Goal: Task Accomplishment & Management: Use online tool/utility

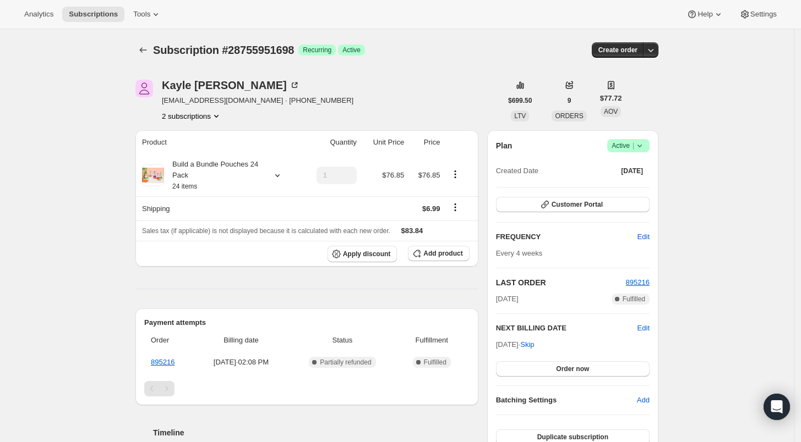
scroll to position [10, 0]
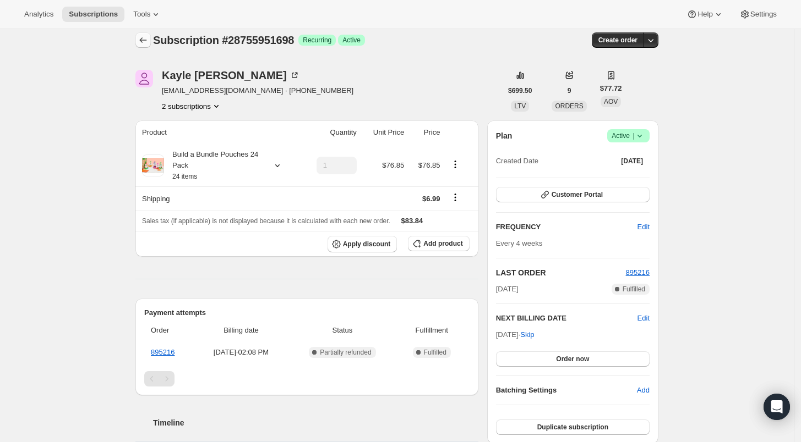
click at [145, 36] on icon "Subscriptions" at bounding box center [143, 40] width 11 height 11
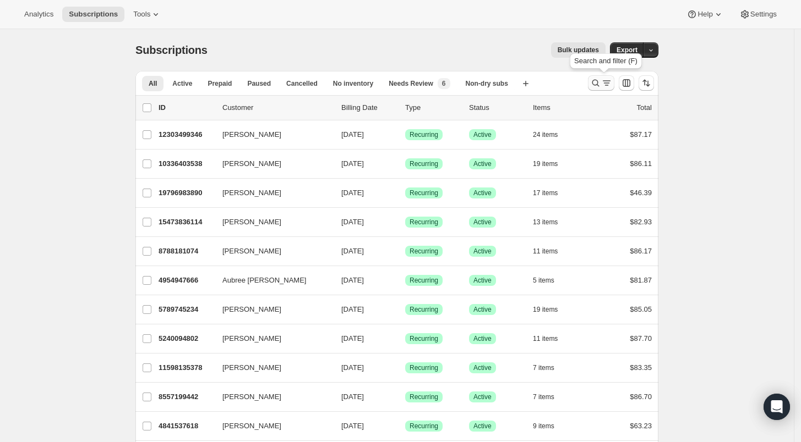
click at [600, 81] on icon "Search and filter results" at bounding box center [595, 83] width 11 height 11
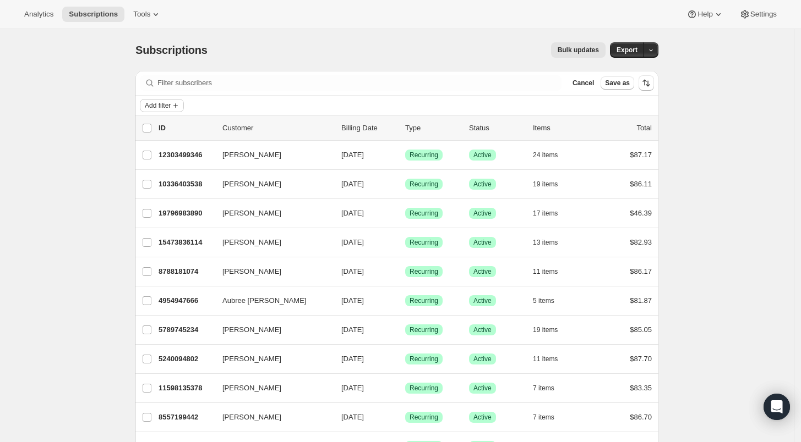
click at [161, 106] on span "Add filter" at bounding box center [158, 105] width 26 height 9
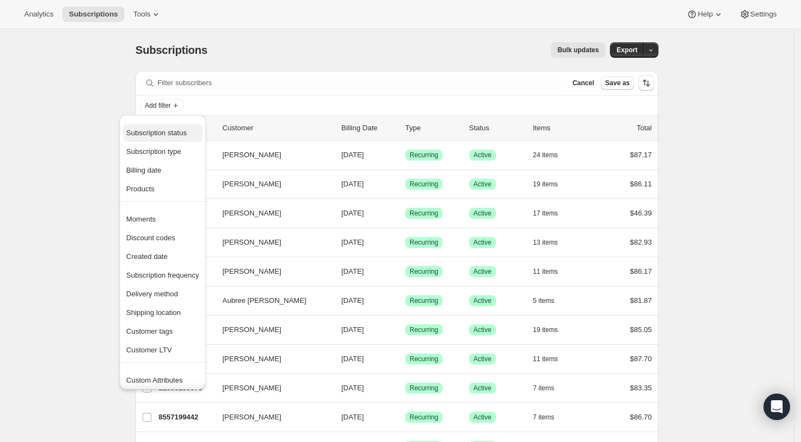
click at [160, 134] on span "Subscription status" at bounding box center [156, 133] width 61 height 8
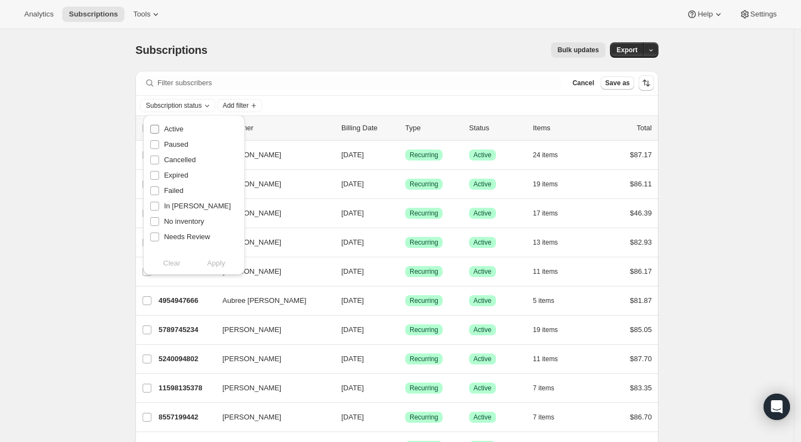
click at [172, 132] on span "Active" at bounding box center [173, 129] width 19 height 8
click at [159, 132] on input "Active" at bounding box center [154, 129] width 9 height 9
checkbox input "true"
click at [218, 266] on span "Apply" at bounding box center [216, 263] width 18 height 11
click at [630, 48] on span "Export" at bounding box center [626, 50] width 21 height 9
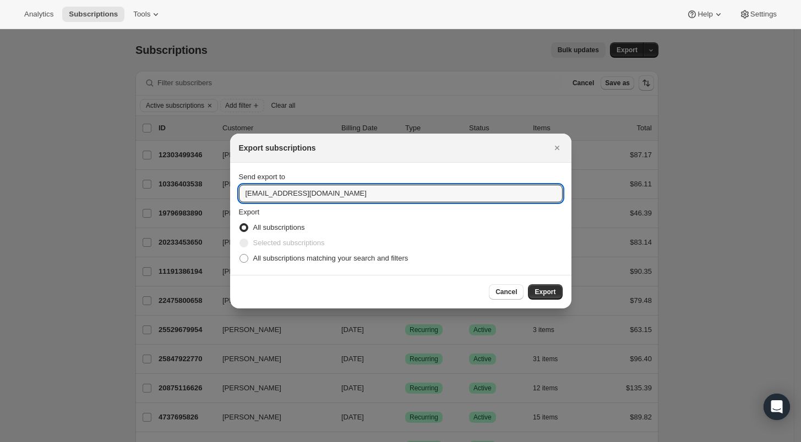
drag, startPoint x: 255, startPoint y: 195, endPoint x: 235, endPoint y: 194, distance: 20.4
click at [235, 194] on section "Send export to [EMAIL_ADDRESS][DOMAIN_NAME] Export All subscriptions Selected s…" at bounding box center [400, 219] width 341 height 112
type input "[PERSON_NAME][EMAIL_ADDRESS][DOMAIN_NAME]"
click at [244, 263] on span ":rdt:" at bounding box center [244, 259] width 10 height 10
click at [240, 255] on input "All subscriptions matching your search and filters" at bounding box center [239, 254] width 1 height 1
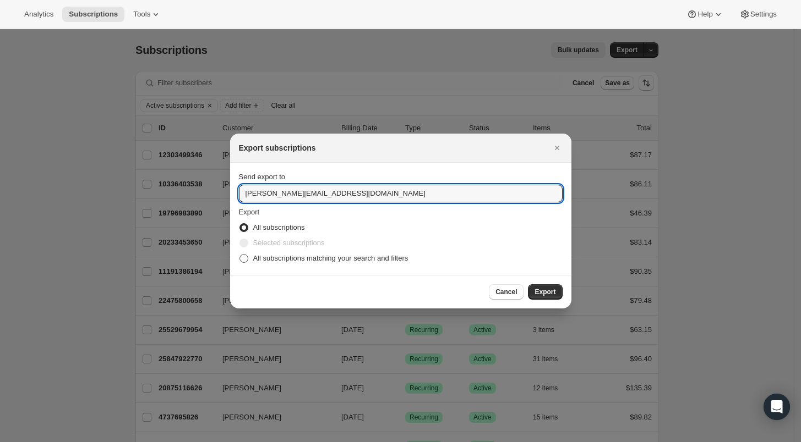
radio input "true"
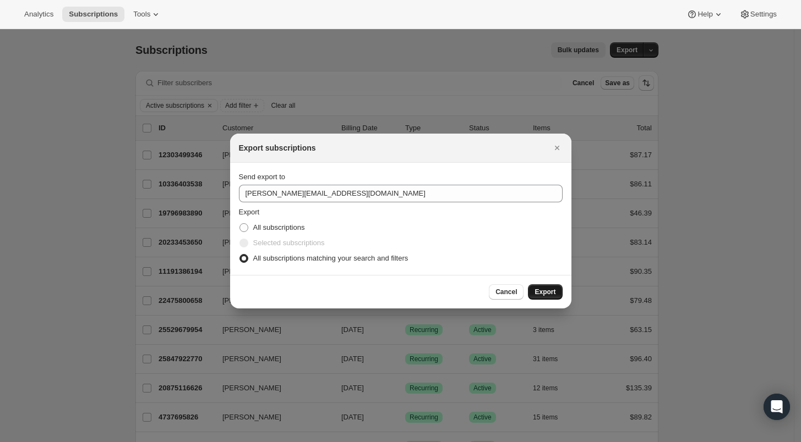
click at [541, 292] on span "Export" at bounding box center [544, 292] width 21 height 9
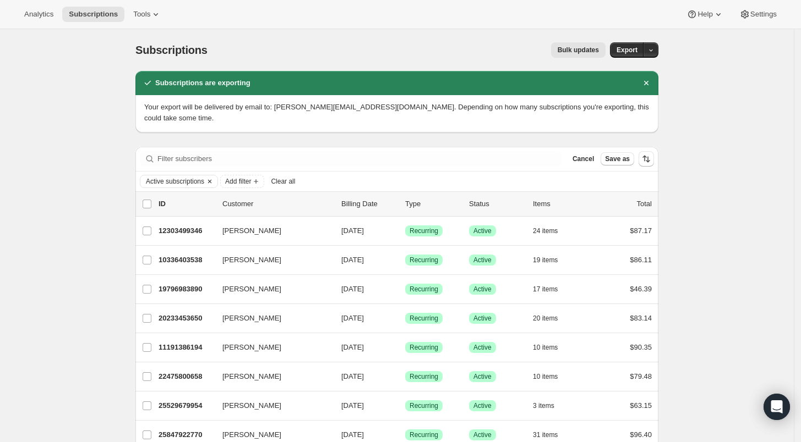
click at [210, 177] on icon "Clear" at bounding box center [209, 181] width 9 height 9
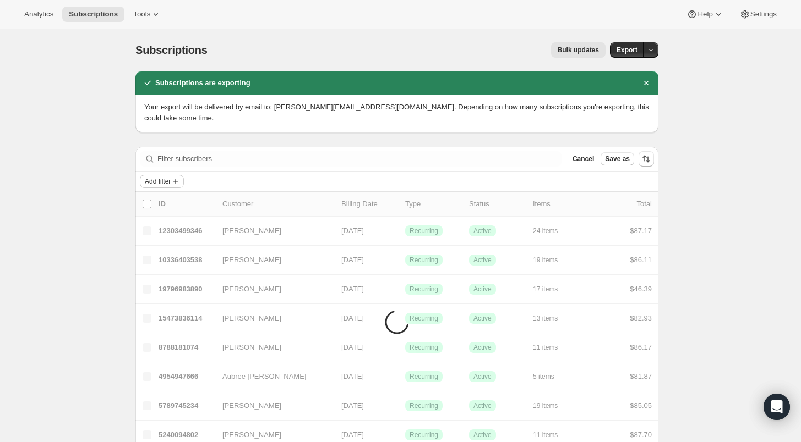
click at [159, 177] on span "Add filter" at bounding box center [158, 181] width 26 height 9
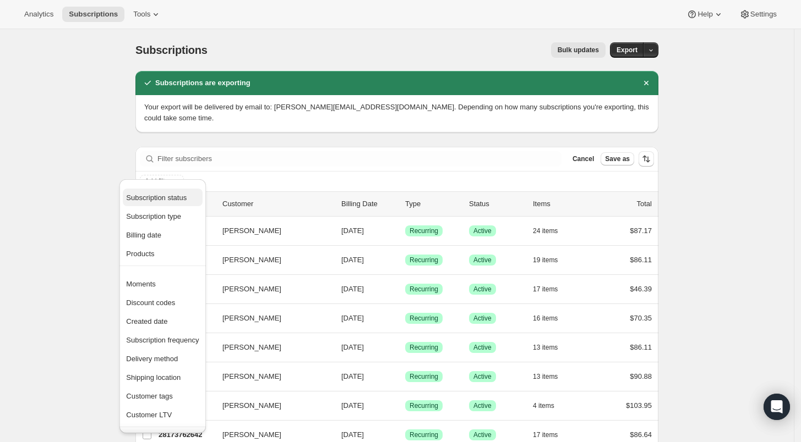
click at [166, 199] on span "Subscription status" at bounding box center [156, 198] width 61 height 8
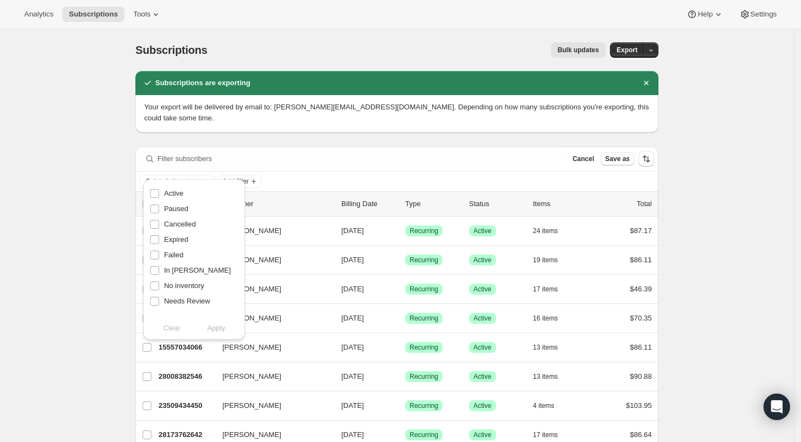
click at [190, 211] on div "Paused" at bounding box center [194, 208] width 89 height 15
click at [165, 211] on span "Paused" at bounding box center [176, 209] width 24 height 8
click at [159, 211] on input "Paused" at bounding box center [154, 209] width 9 height 9
checkbox input "true"
click at [215, 331] on span "Apply" at bounding box center [216, 328] width 18 height 11
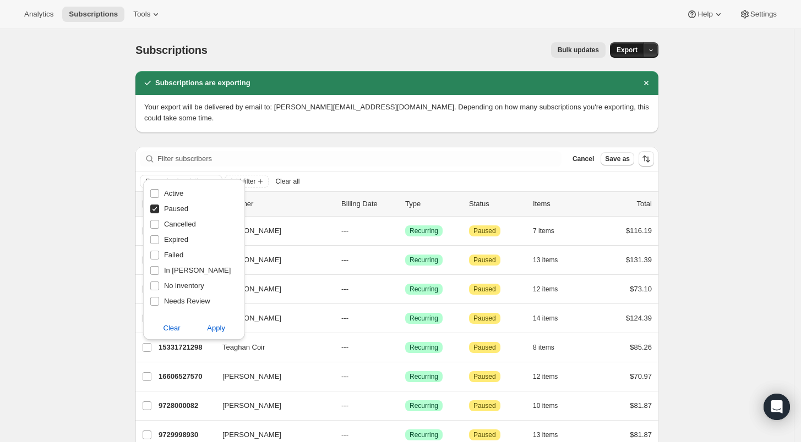
click at [632, 50] on span "Export" at bounding box center [626, 50] width 21 height 9
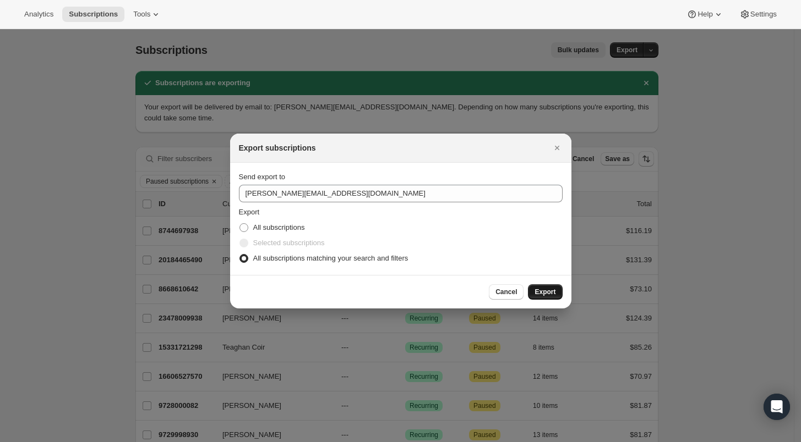
click at [544, 294] on span "Export" at bounding box center [544, 292] width 21 height 9
